Goal: Transaction & Acquisition: Purchase product/service

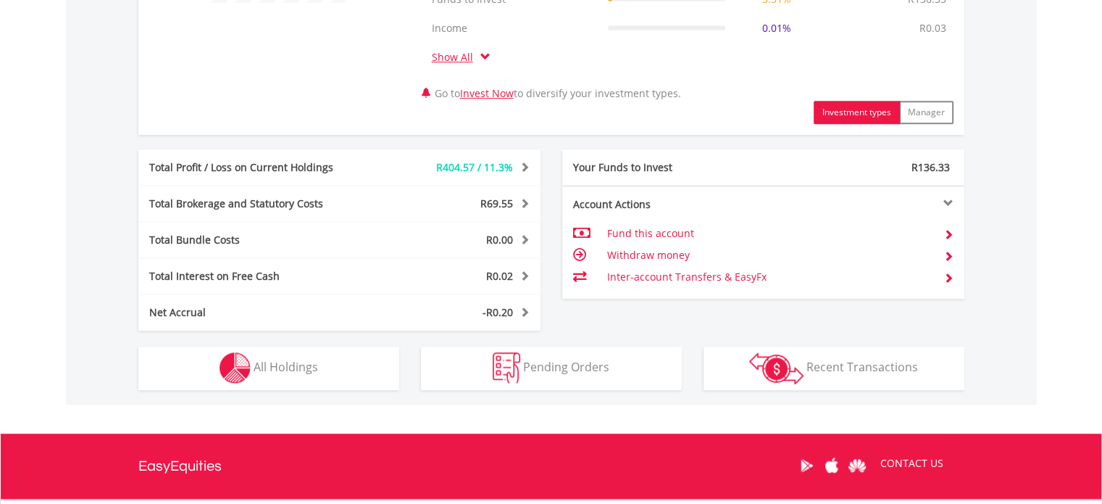
scroll to position [725, 0]
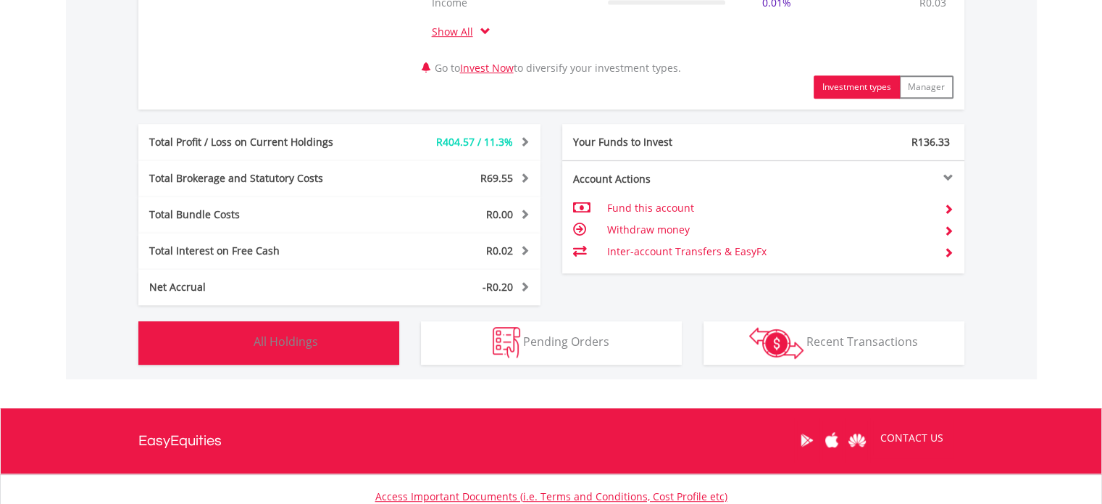
click at [298, 335] on span "All Holdings" at bounding box center [286, 341] width 64 height 16
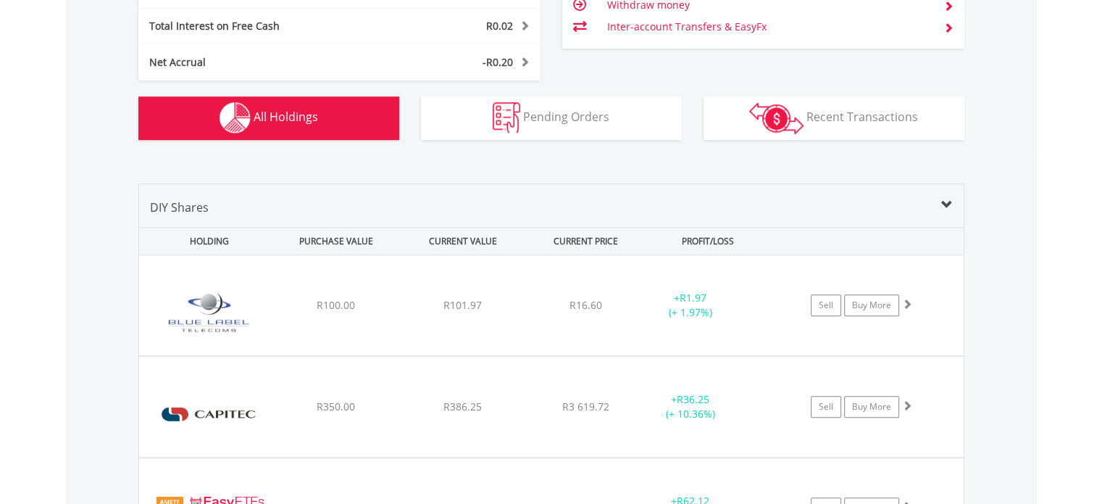
scroll to position [986, 0]
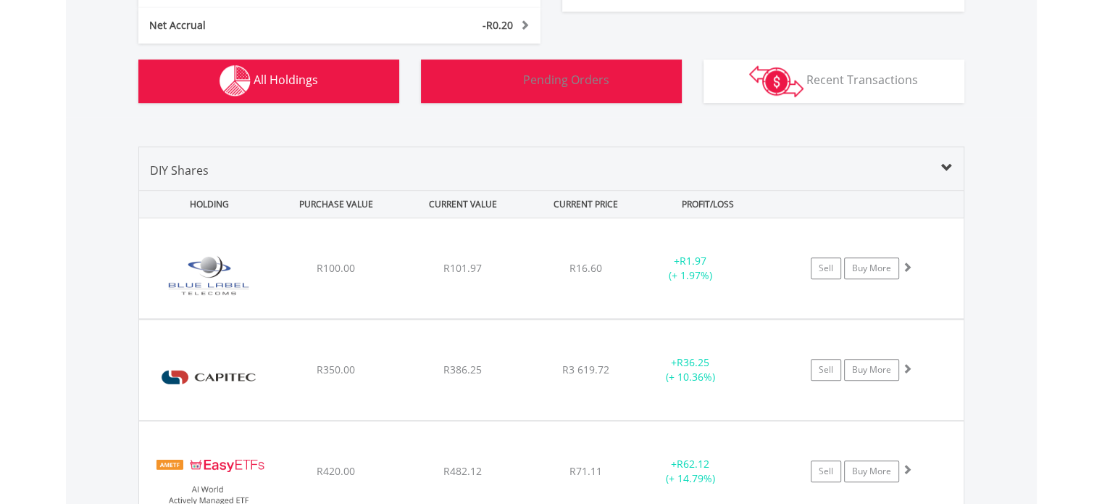
click at [586, 73] on span "Pending Orders" at bounding box center [566, 80] width 86 height 16
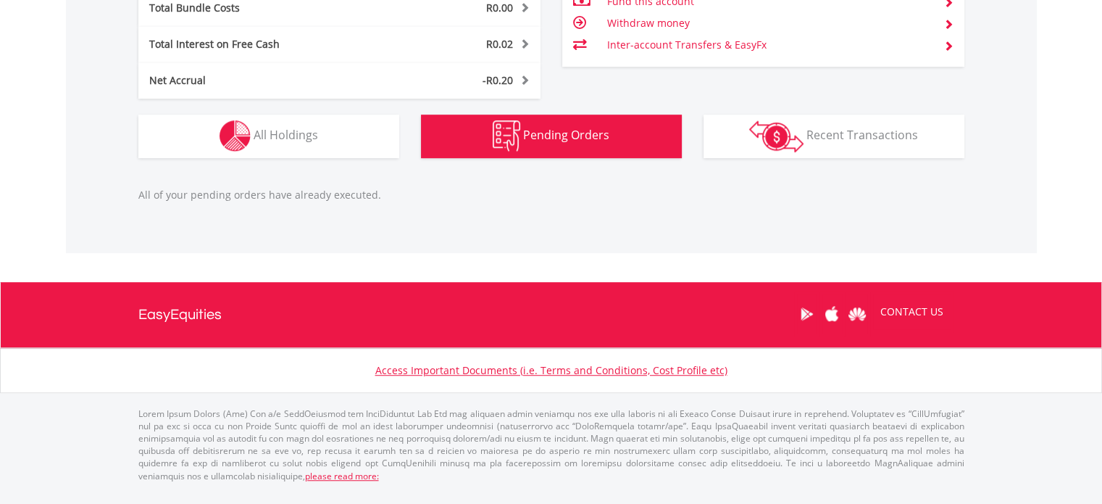
scroll to position [917, 0]
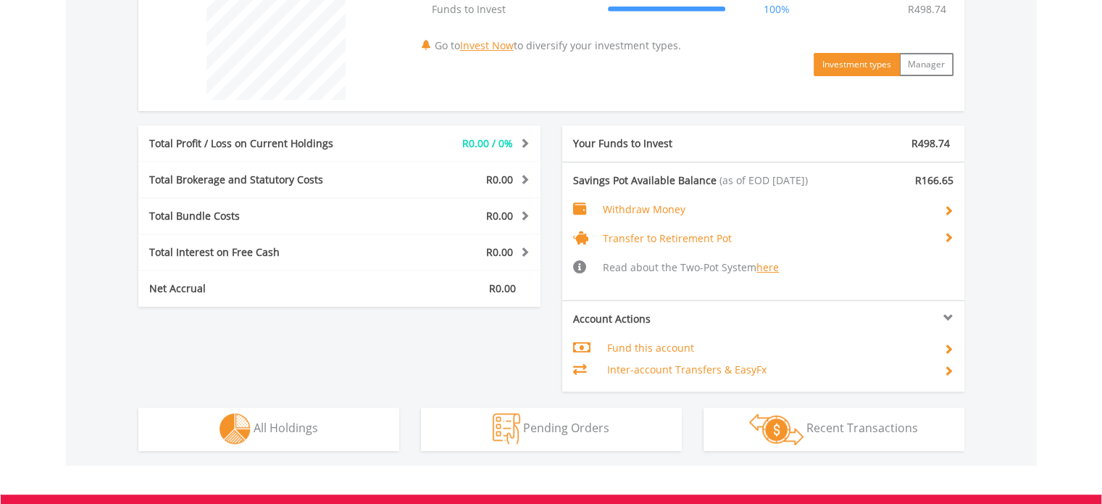
scroll to position [652, 0]
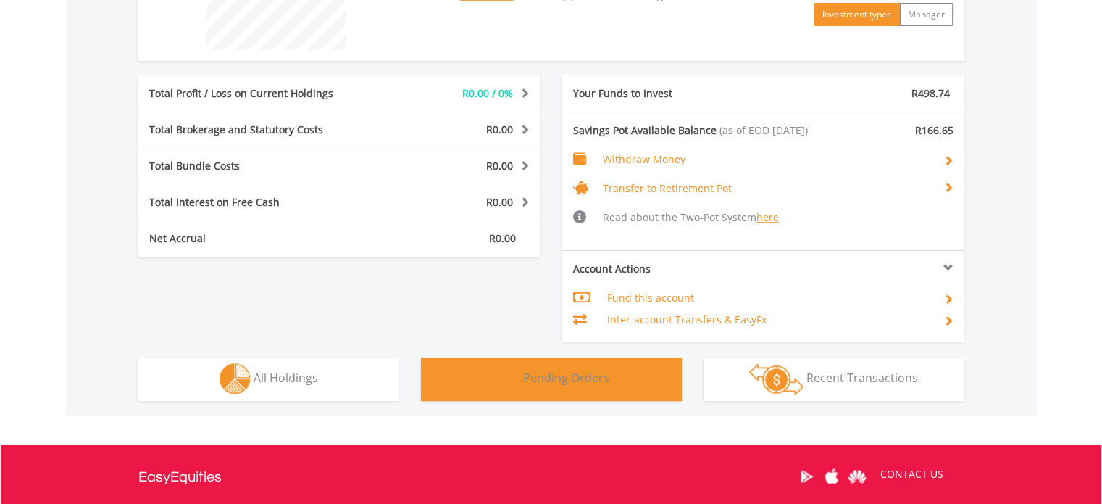
click at [615, 369] on button "Pending Orders Pending Orders" at bounding box center [551, 378] width 261 height 43
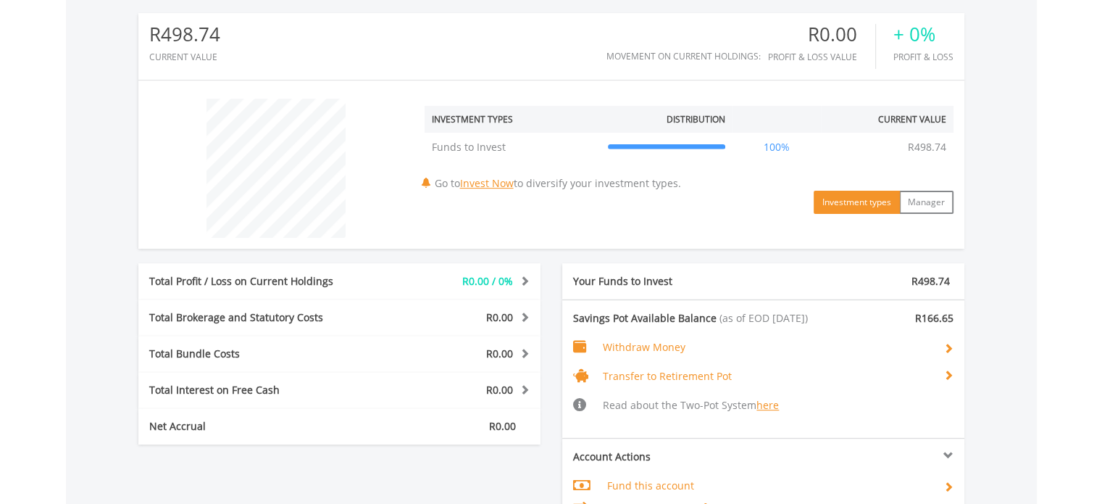
scroll to position [445, 0]
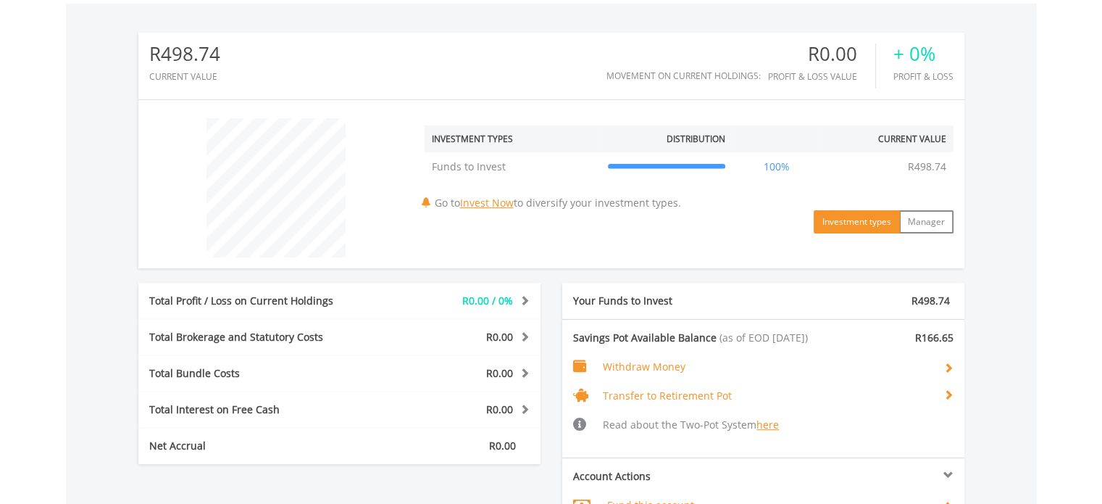
click at [950, 363] on span at bounding box center [948, 367] width 10 height 10
click at [948, 364] on span at bounding box center [948, 367] width 10 height 10
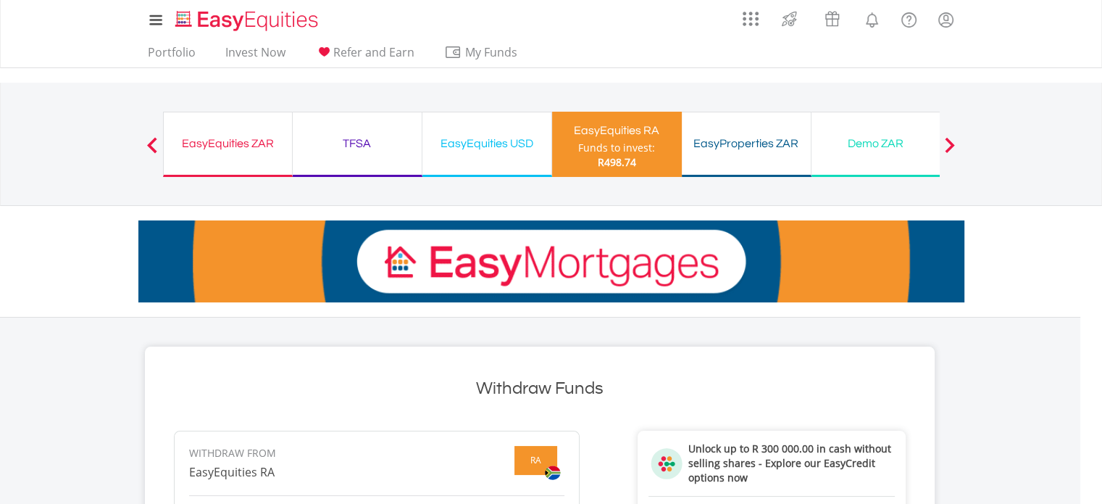
click at [226, 150] on div "EasyEquities ZAR" at bounding box center [227, 143] width 111 height 20
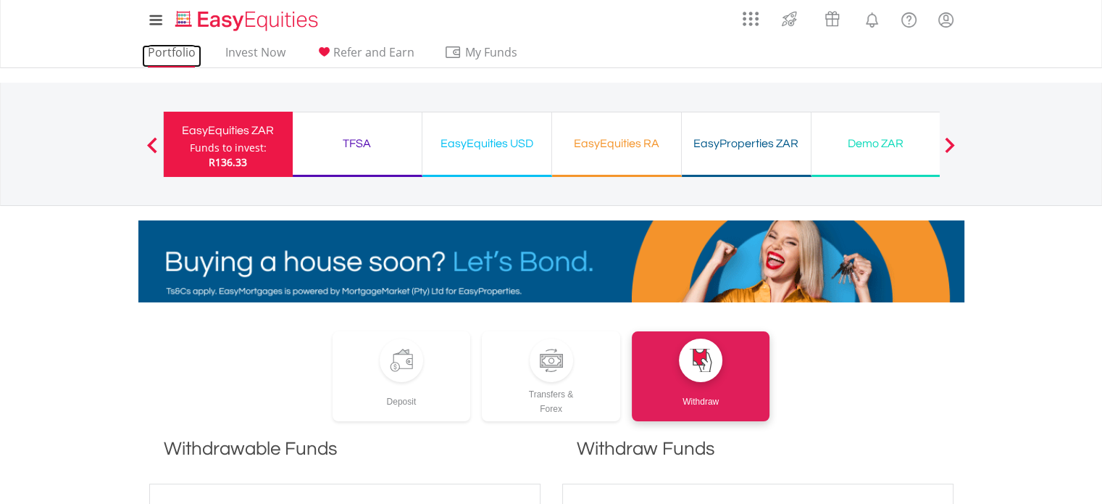
click at [180, 51] on link "Portfolio" at bounding box center [171, 56] width 59 height 22
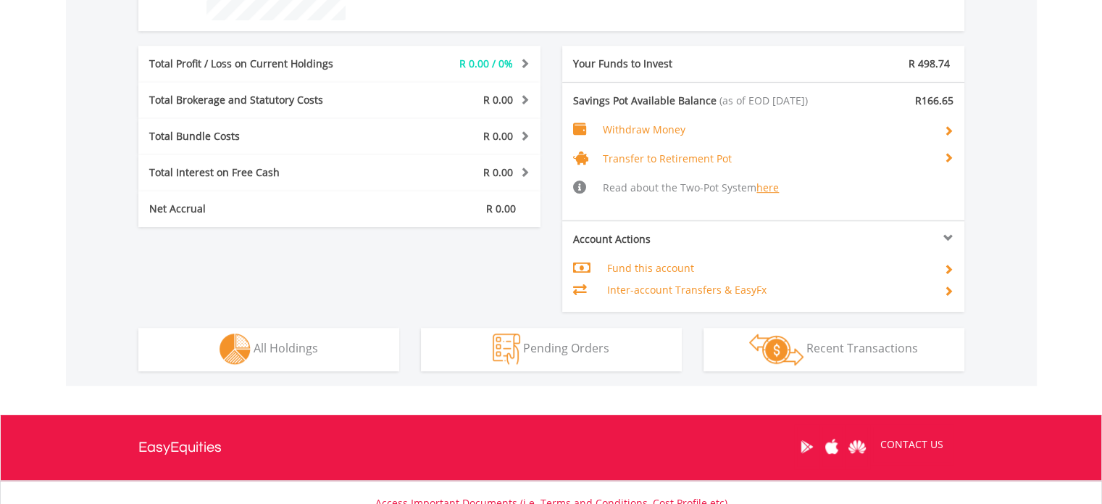
scroll to position [725, 0]
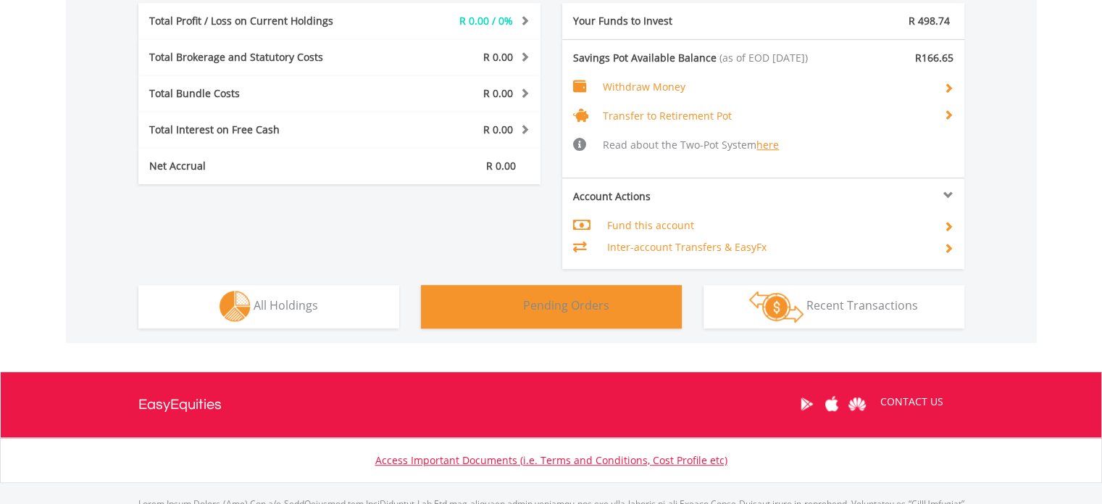
click at [548, 304] on span "Pending Orders" at bounding box center [566, 305] width 86 height 16
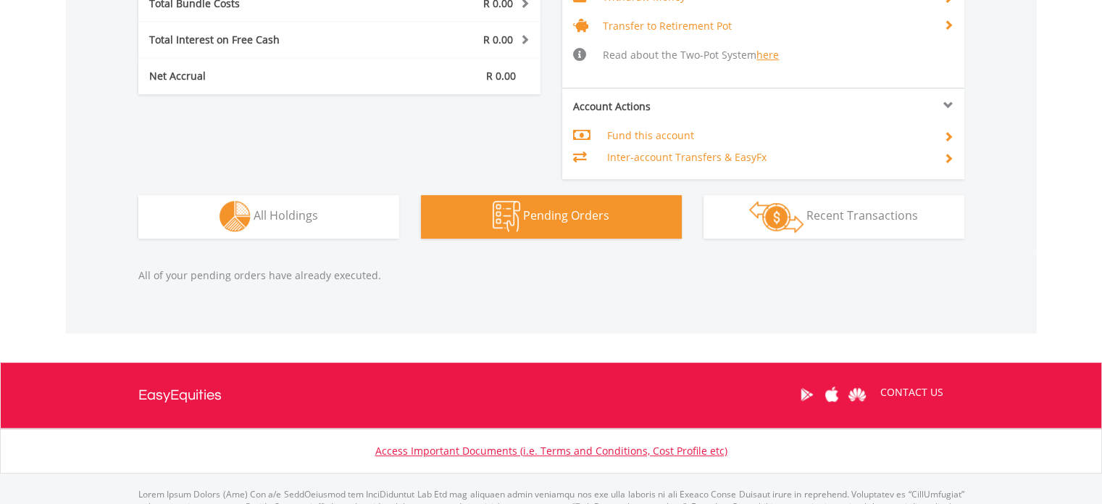
scroll to position [881, 0]
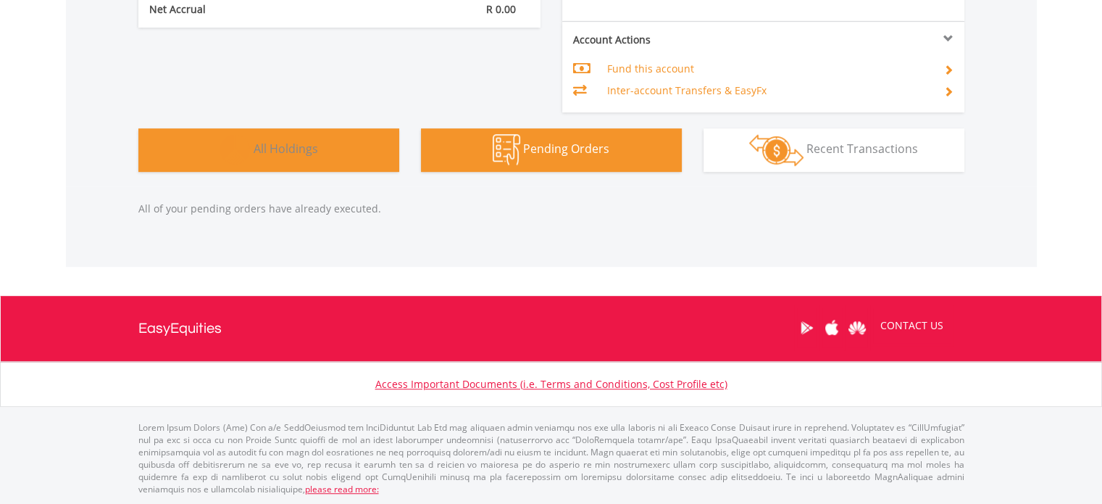
click at [298, 148] on span "All Holdings" at bounding box center [286, 149] width 64 height 16
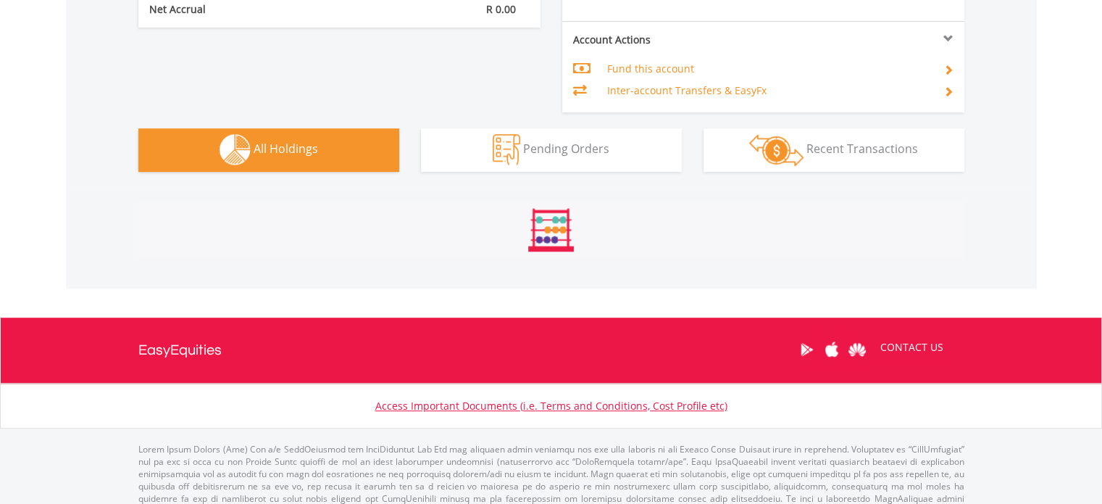
scroll to position [880, 0]
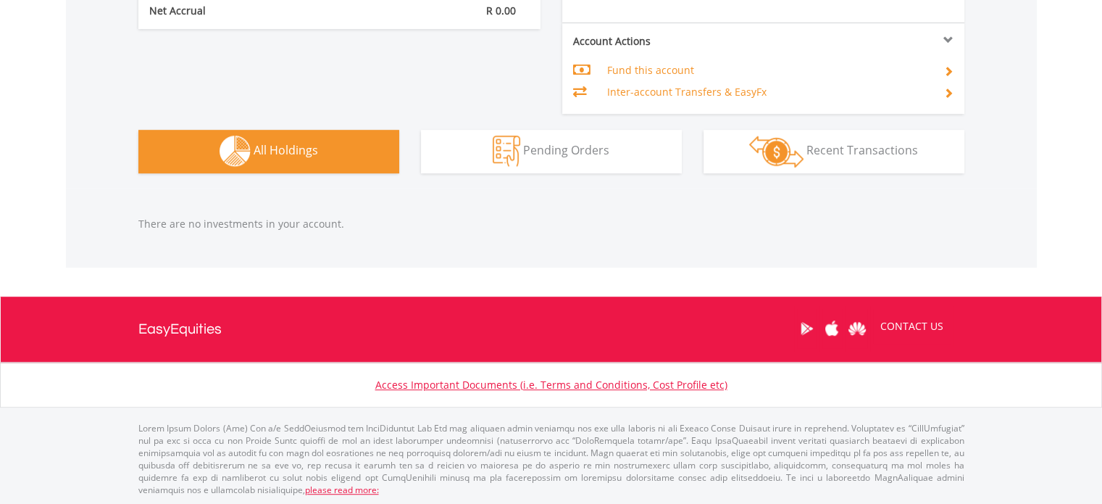
click at [308, 154] on span "All Holdings" at bounding box center [286, 150] width 64 height 16
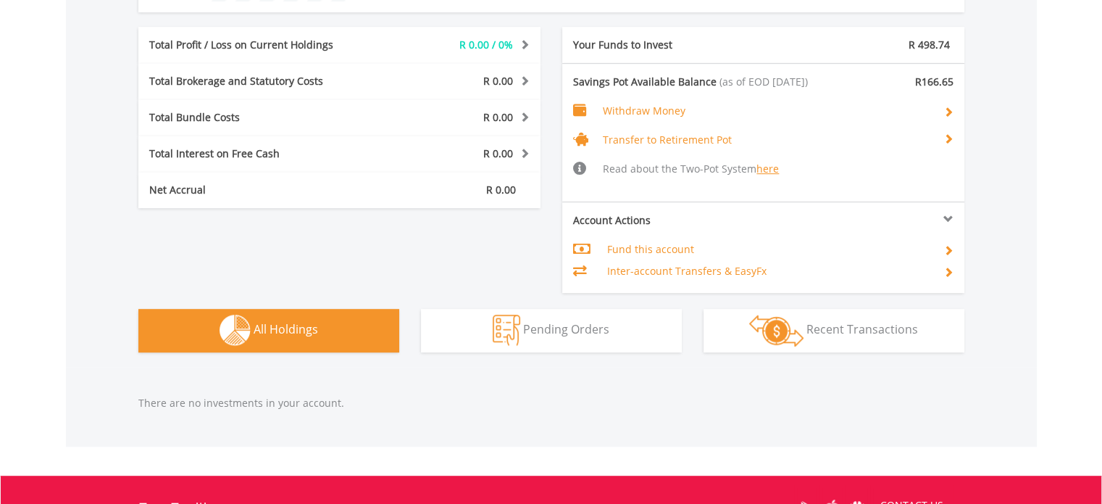
scroll to position [735, 0]
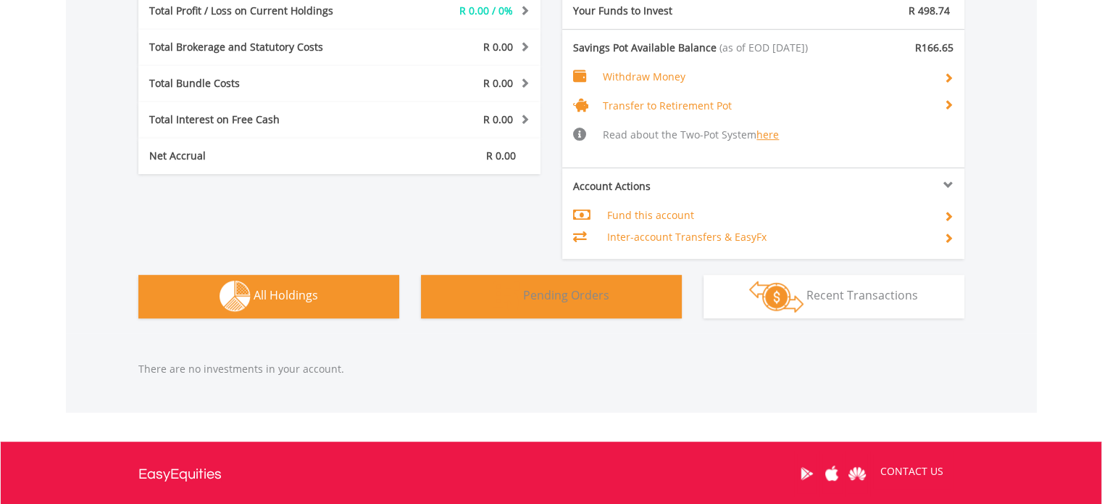
click at [553, 288] on span "Pending Orders" at bounding box center [566, 295] width 86 height 16
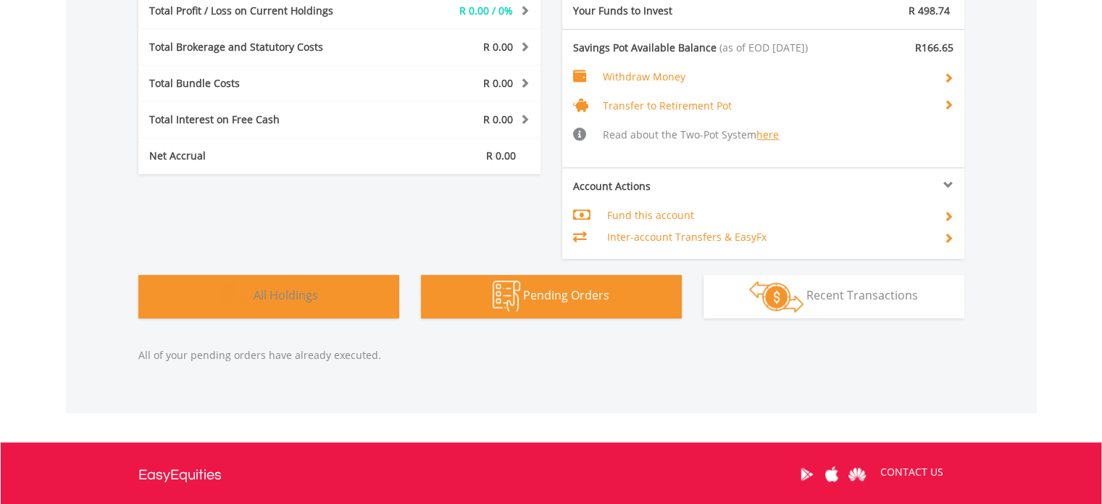
click at [340, 292] on button "Holdings All Holdings" at bounding box center [268, 296] width 261 height 43
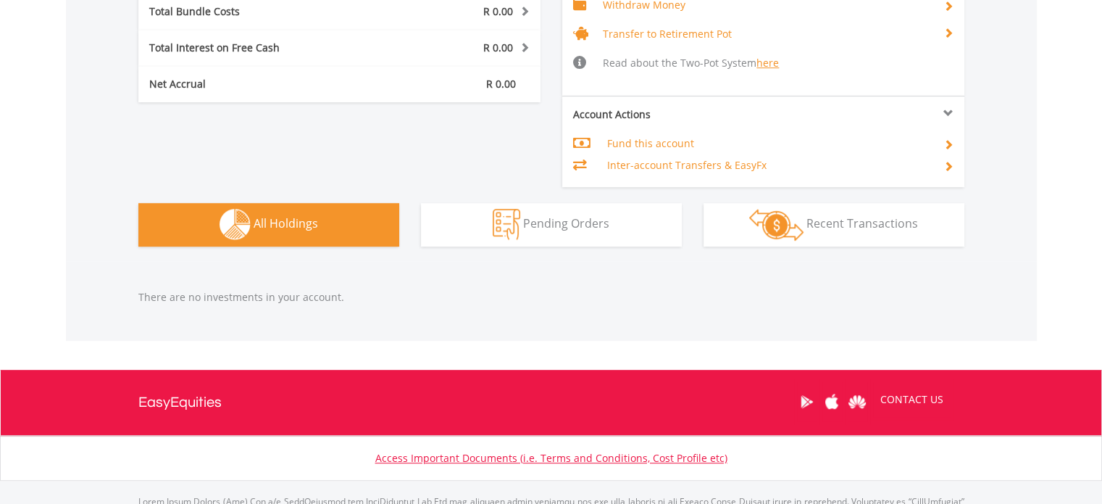
scroll to position [807, 0]
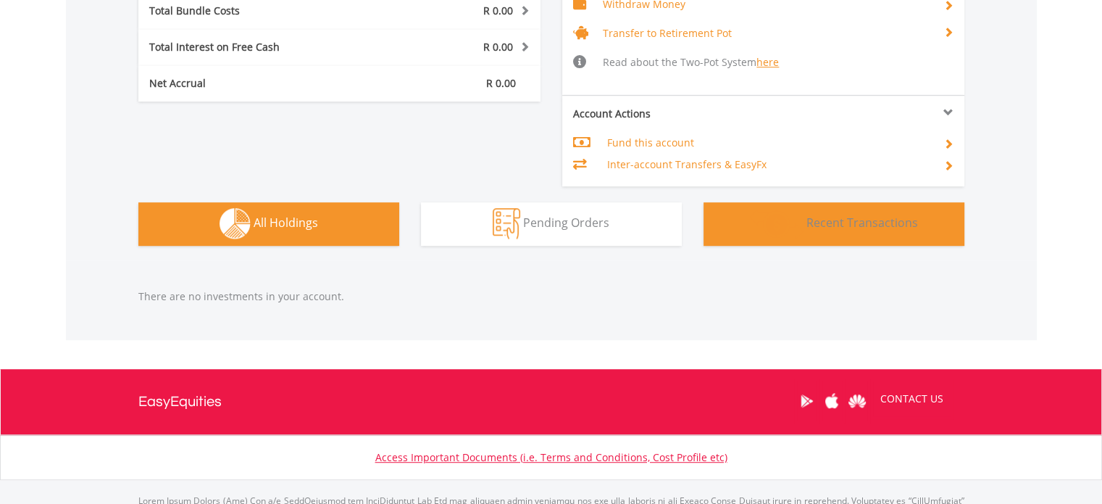
click at [835, 222] on span "Recent Transactions" at bounding box center [862, 222] width 112 height 16
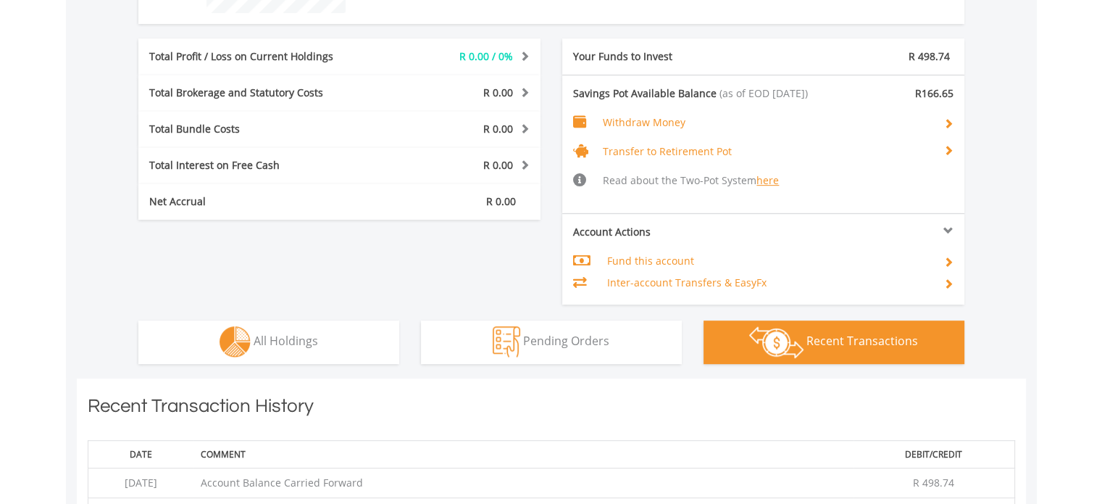
scroll to position [704, 0]
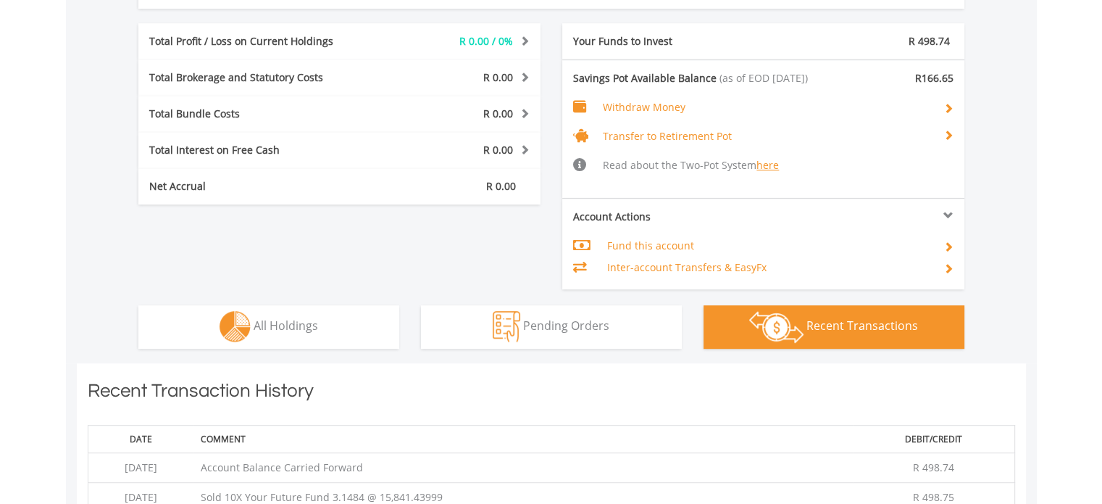
click at [948, 264] on span at bounding box center [948, 268] width 10 height 10
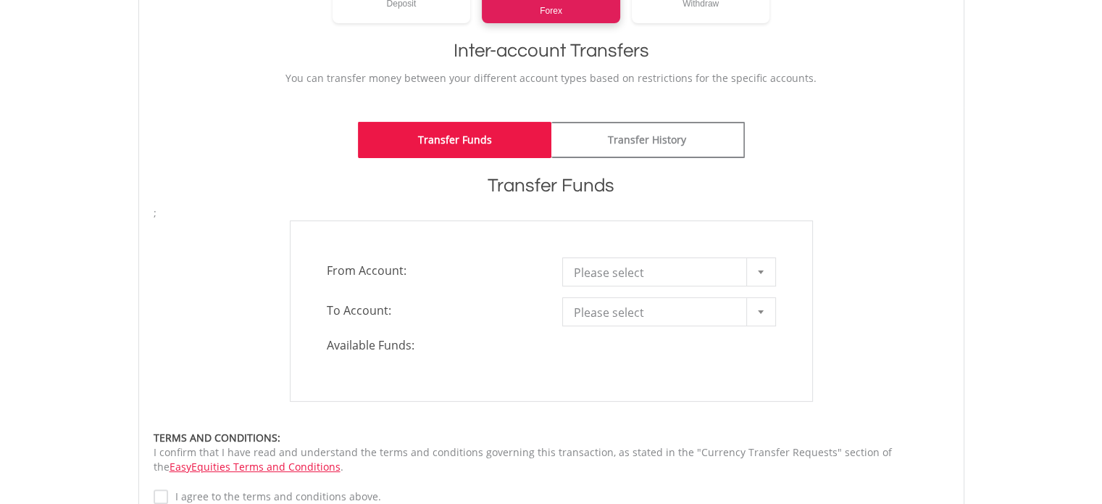
scroll to position [290, 0]
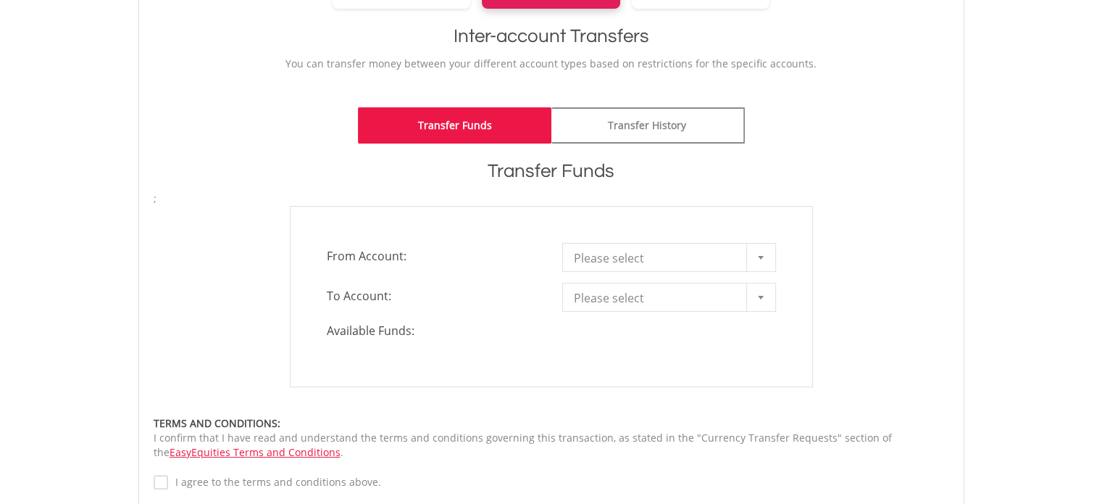
click at [761, 257] on b at bounding box center [761, 258] width 6 height 4
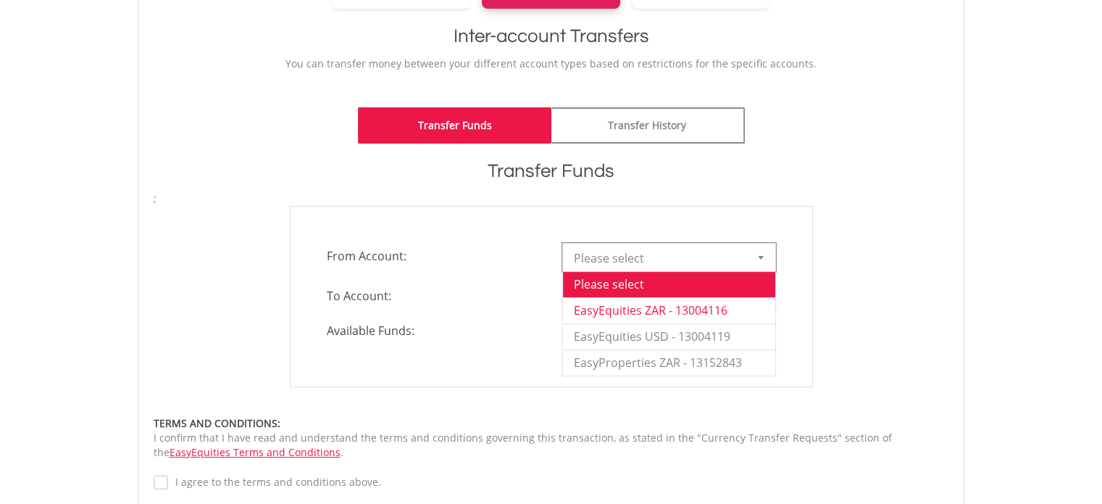
click at [672, 312] on li "EasyEquities ZAR - 13004116" at bounding box center [669, 310] width 212 height 26
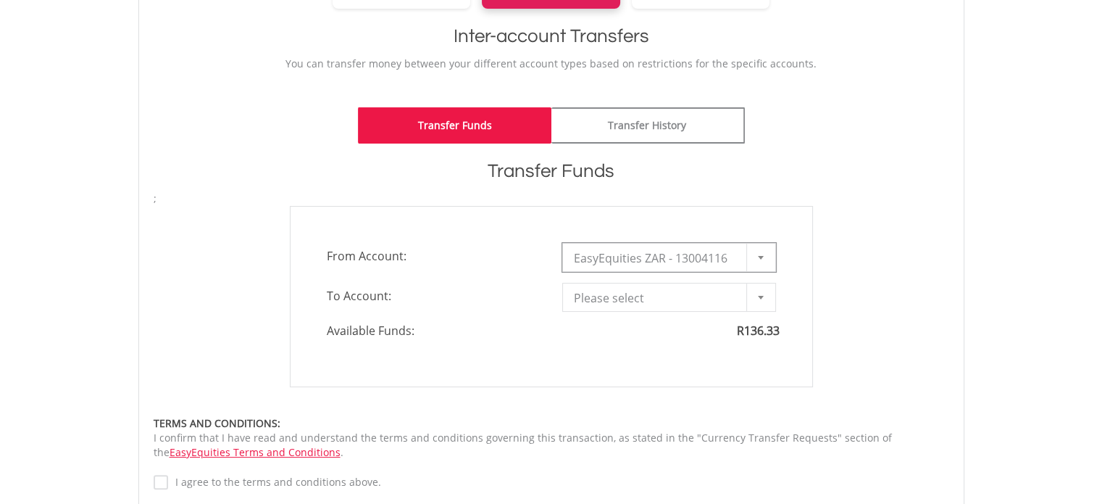
click at [756, 253] on div at bounding box center [760, 257] width 29 height 28
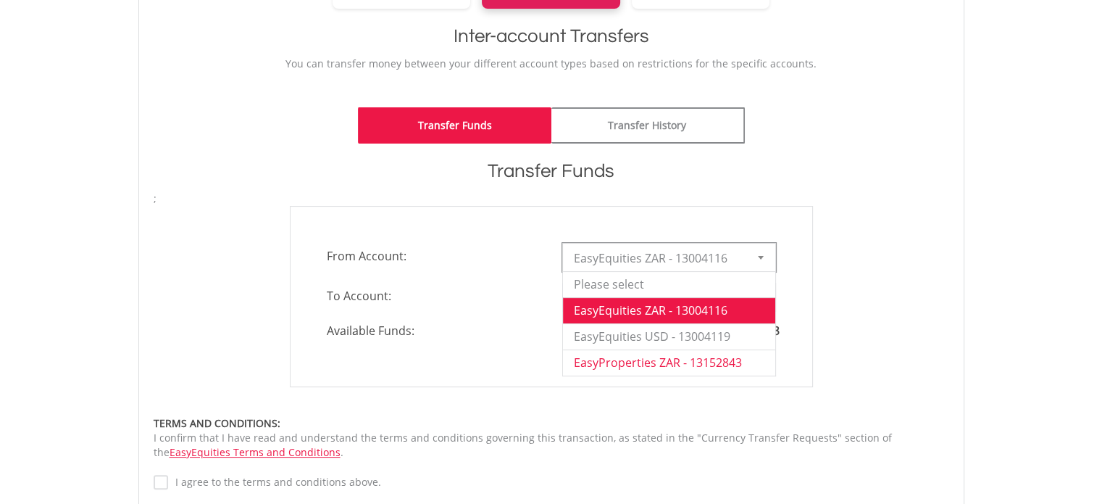
click at [727, 359] on li "EasyProperties ZAR - 13152843" at bounding box center [669, 362] width 212 height 26
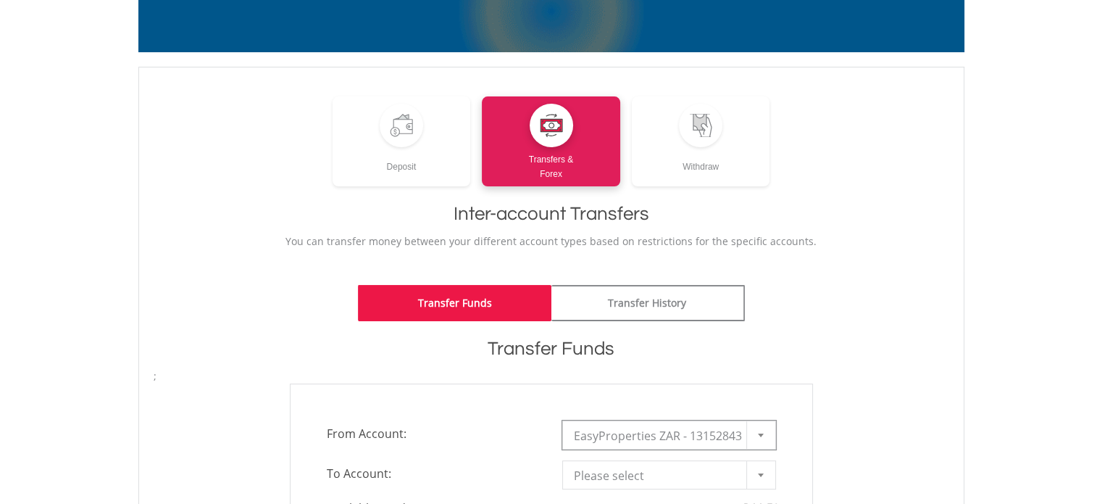
scroll to position [0, 0]
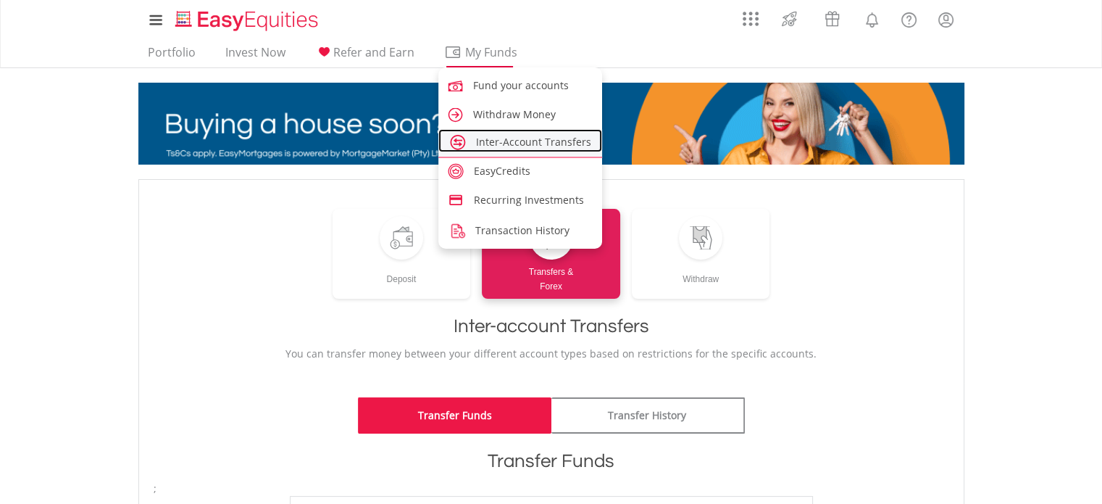
click at [504, 141] on span "Inter-Account Transfers" at bounding box center [533, 142] width 115 height 14
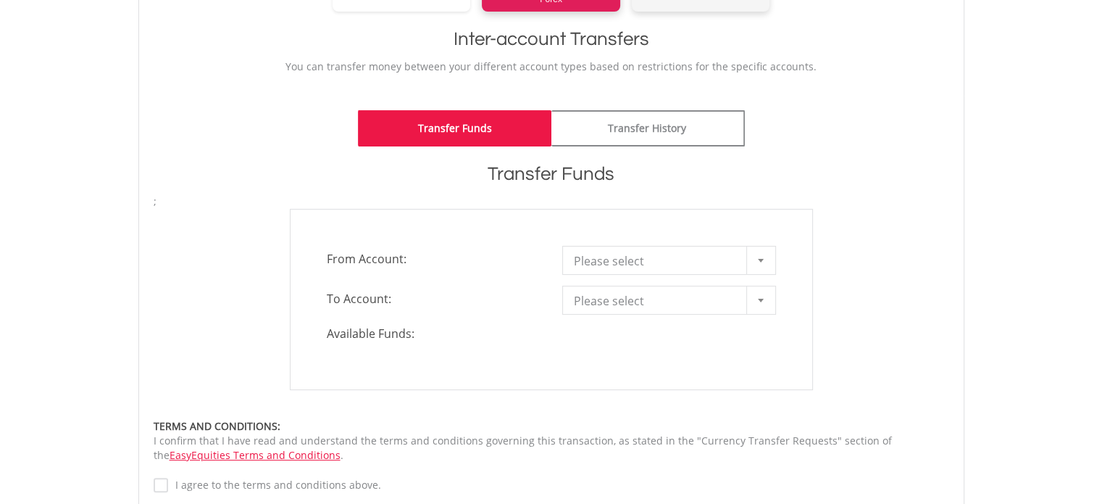
scroll to position [290, 0]
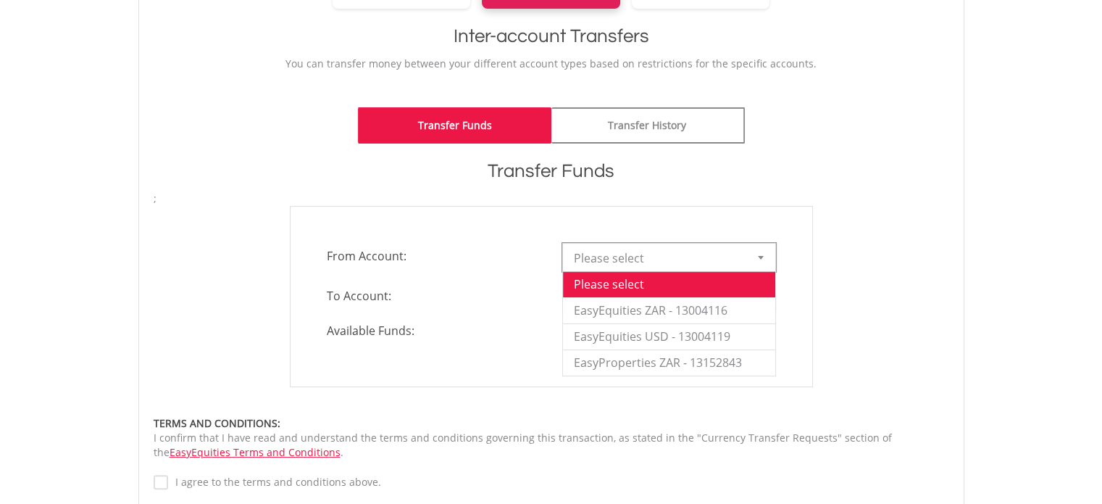
click at [757, 260] on div at bounding box center [760, 257] width 29 height 28
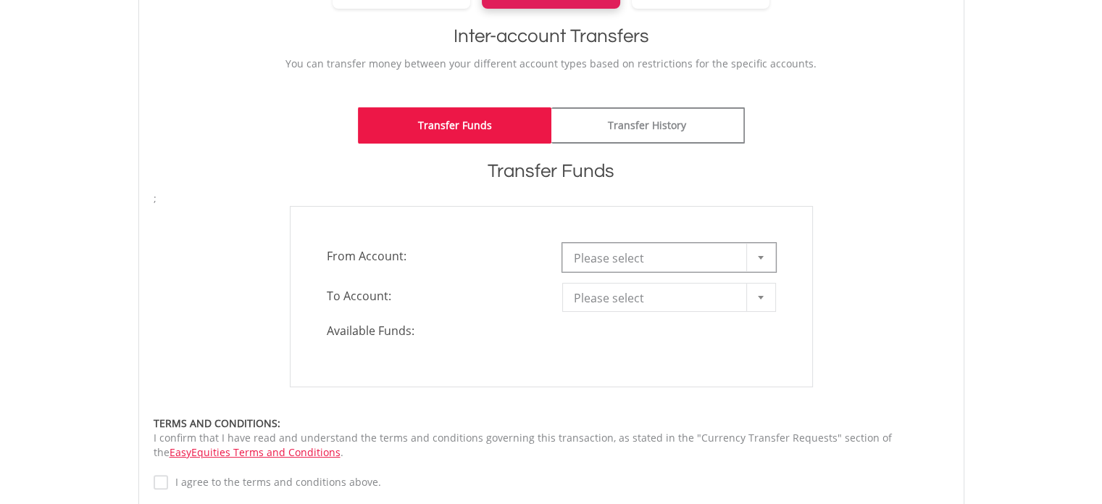
click at [757, 260] on div at bounding box center [760, 257] width 29 height 28
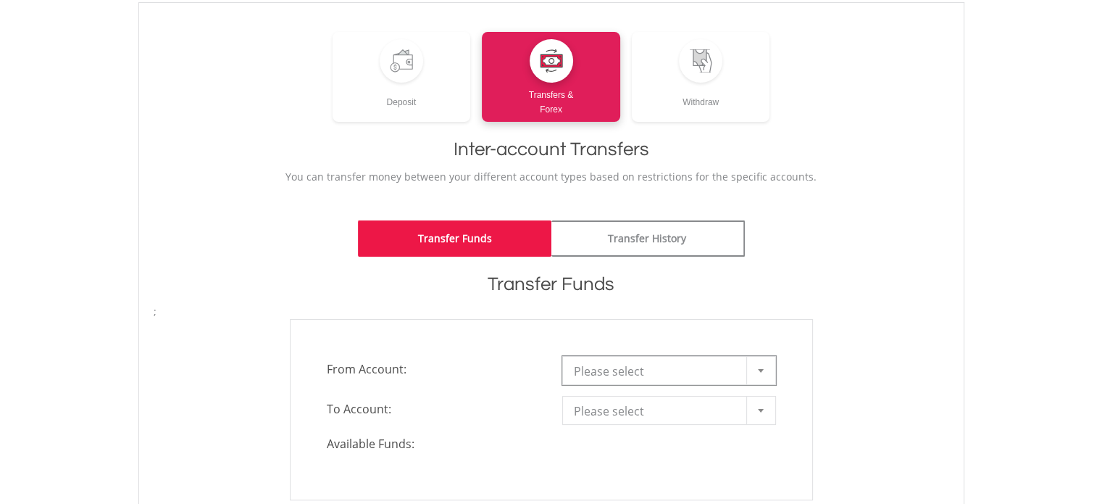
scroll to position [145, 0]
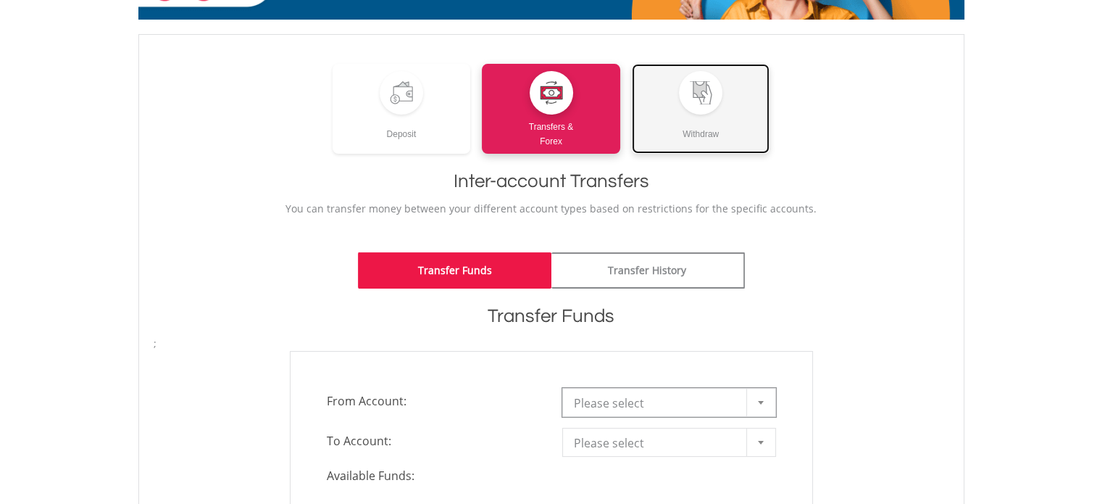
click at [703, 101] on div at bounding box center [700, 92] width 23 height 23
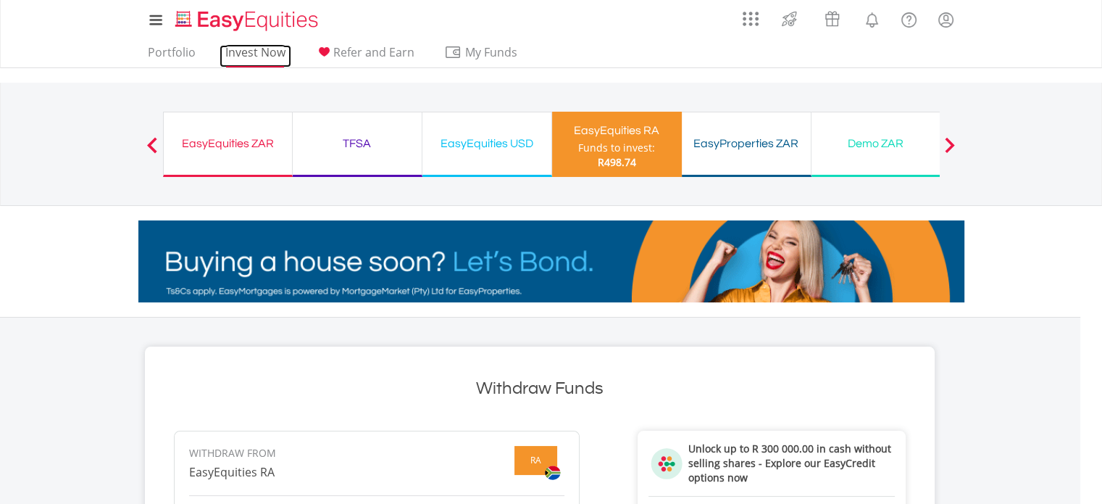
click at [264, 50] on link "Invest Now" at bounding box center [256, 56] width 72 height 22
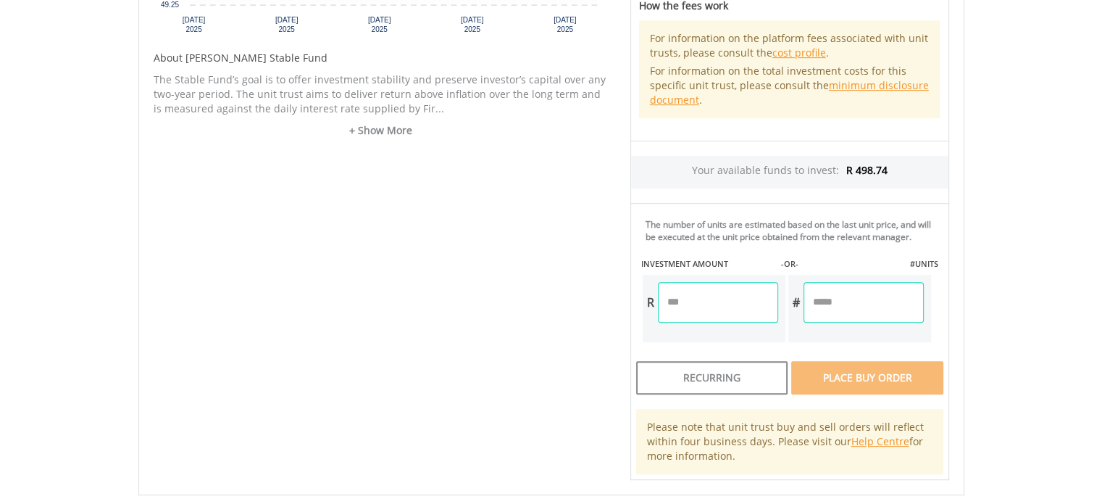
scroll to position [725, 0]
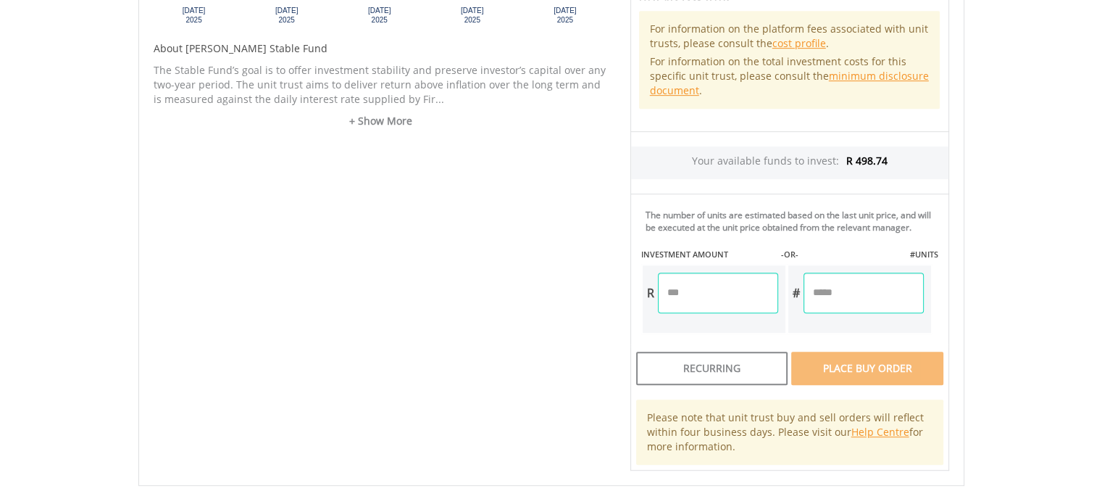
click at [668, 285] on input "number" at bounding box center [718, 292] width 120 height 41
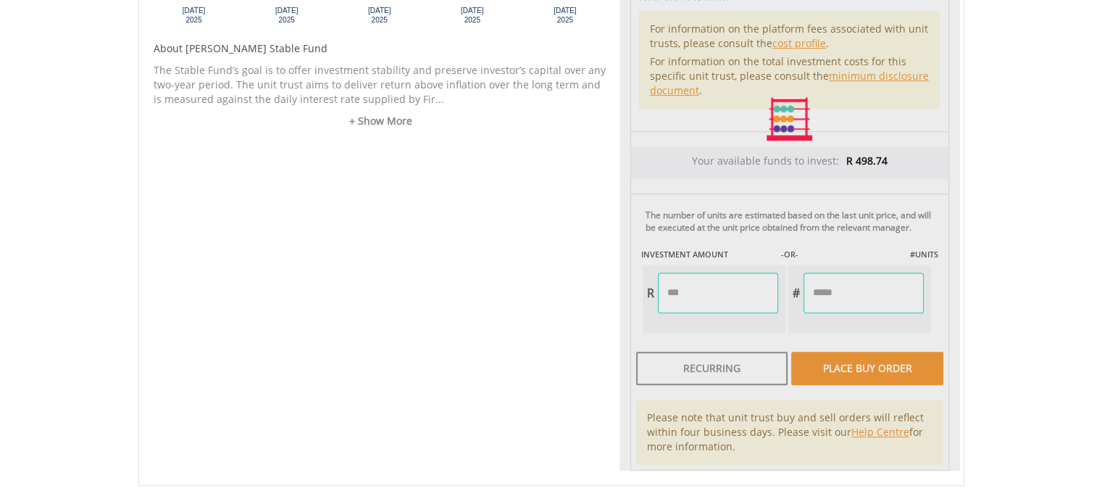
click at [838, 370] on div "Unit Price R 50.24 How the Pricing Works Unit trusts use forward pricing. The p…" at bounding box center [789, 119] width 341 height 702
type input "******"
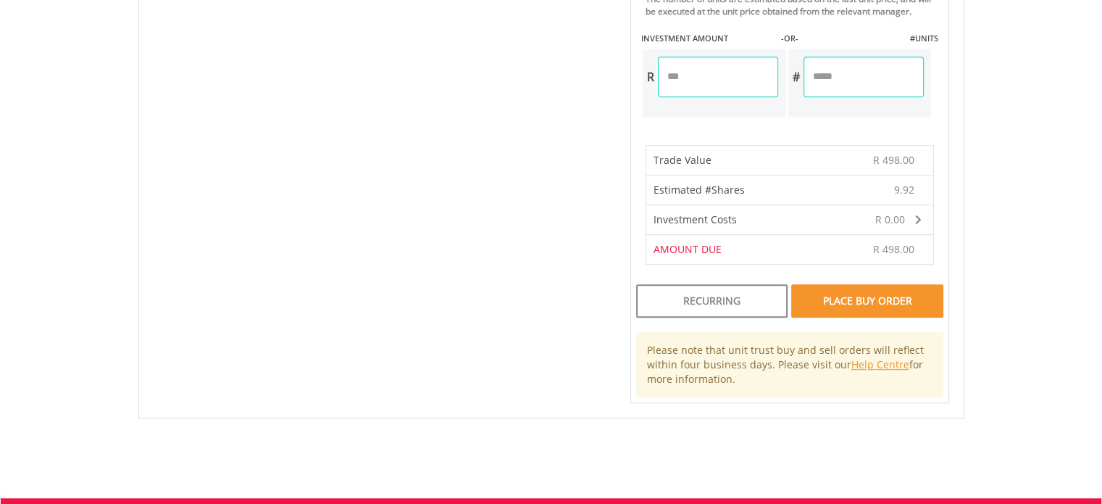
scroll to position [942, 0]
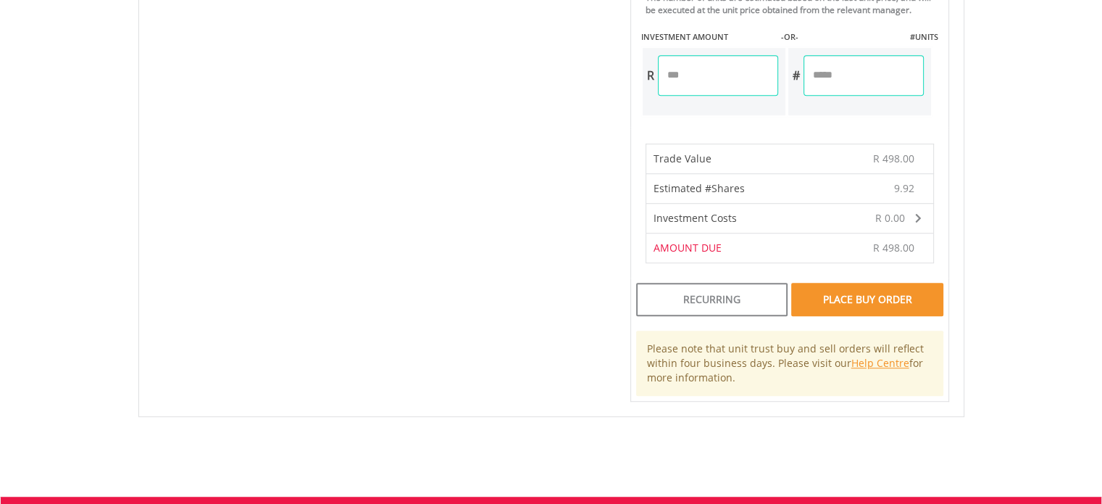
click at [861, 289] on div "Place Buy Order" at bounding box center [866, 299] width 151 height 33
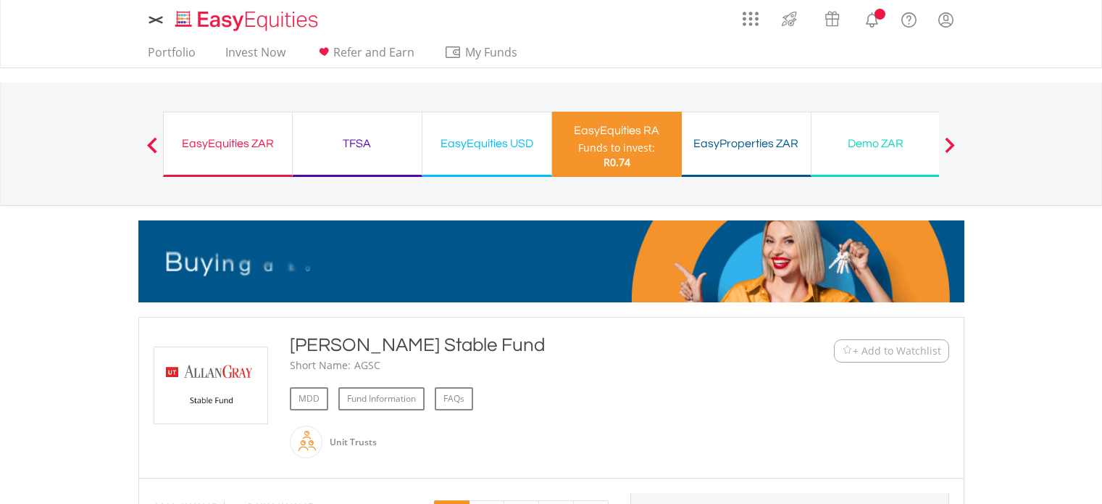
scroll to position [942, 0]
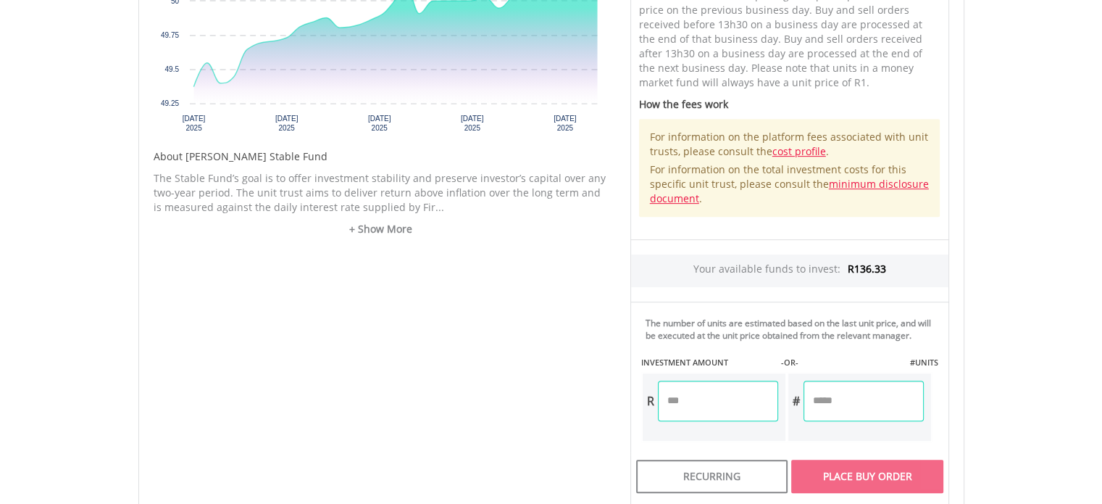
scroll to position [652, 0]
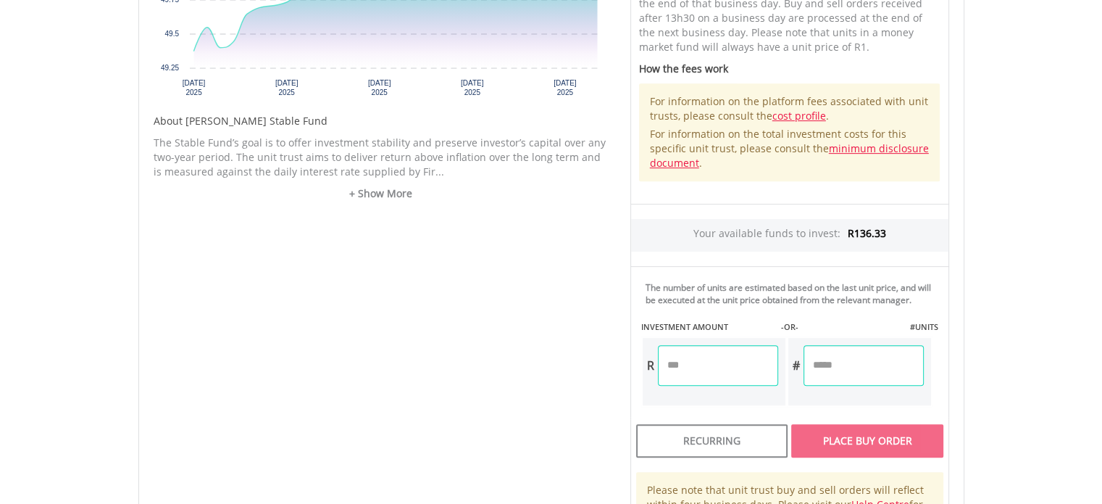
click at [669, 360] on input "number" at bounding box center [718, 365] width 120 height 41
type input "***"
type input "******"
click at [856, 431] on div "Unit Price R50.24 How the Pricing Works Unit trusts use forward pricing. The pr…" at bounding box center [789, 192] width 341 height 702
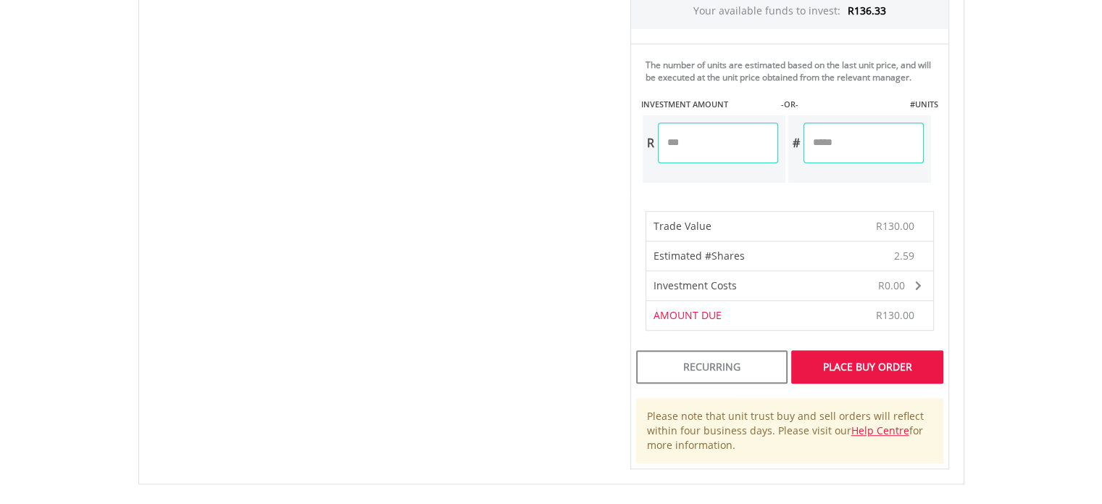
scroll to position [942, 0]
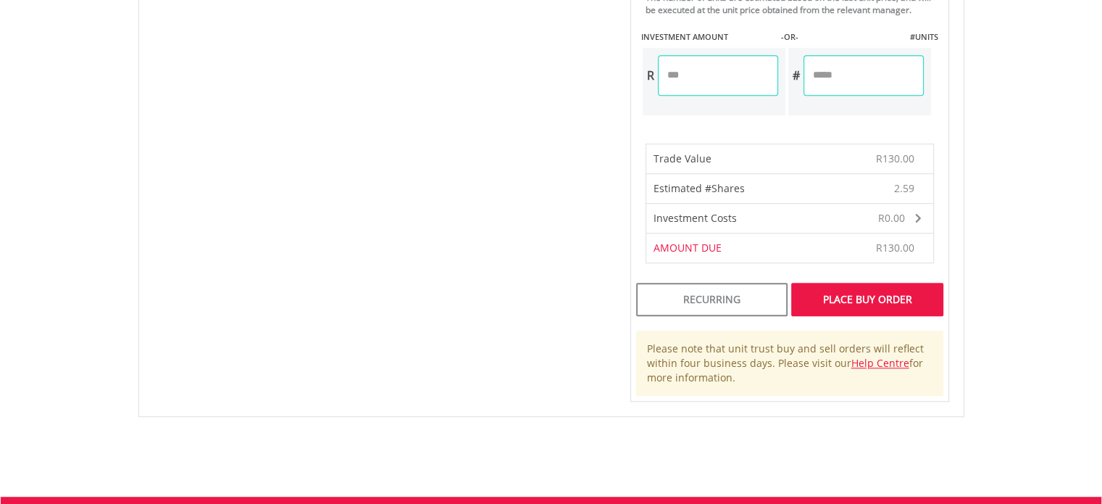
click at [872, 285] on div "Place Buy Order" at bounding box center [866, 299] width 151 height 33
